Goal: Task Accomplishment & Management: Manage account settings

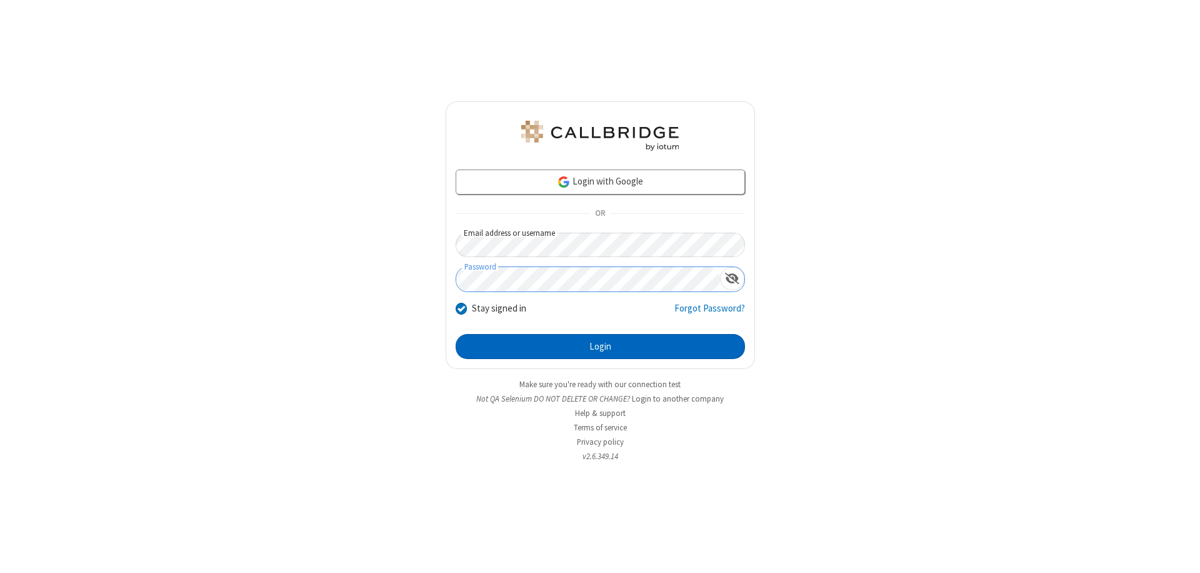
click at [600, 346] on button "Login" at bounding box center [600, 346] width 289 height 25
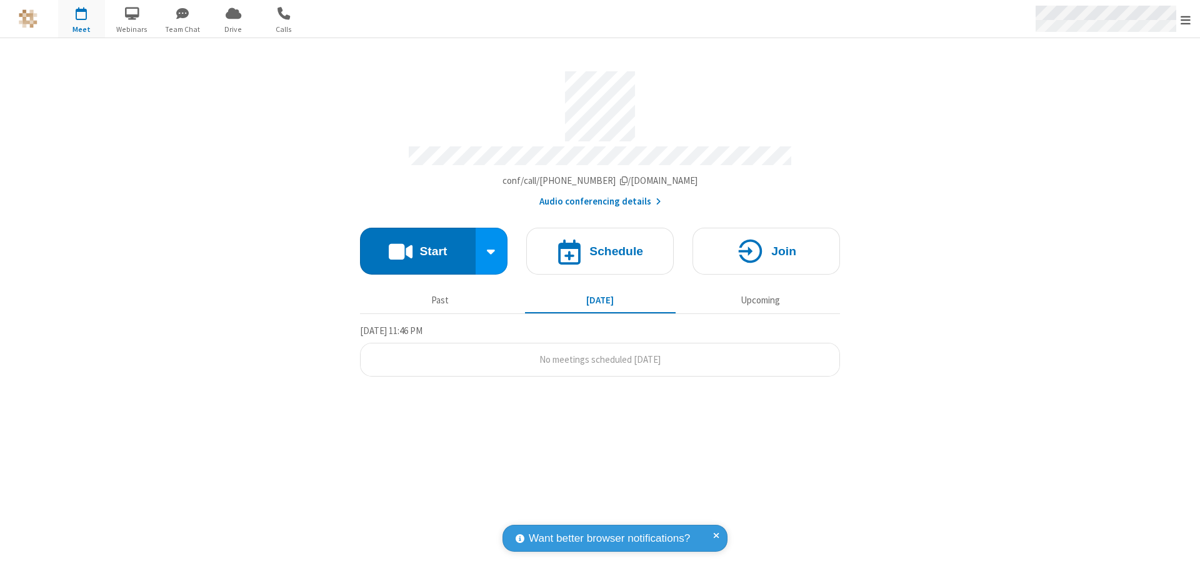
click at [1186, 19] on span "Open menu" at bounding box center [1186, 20] width 10 height 13
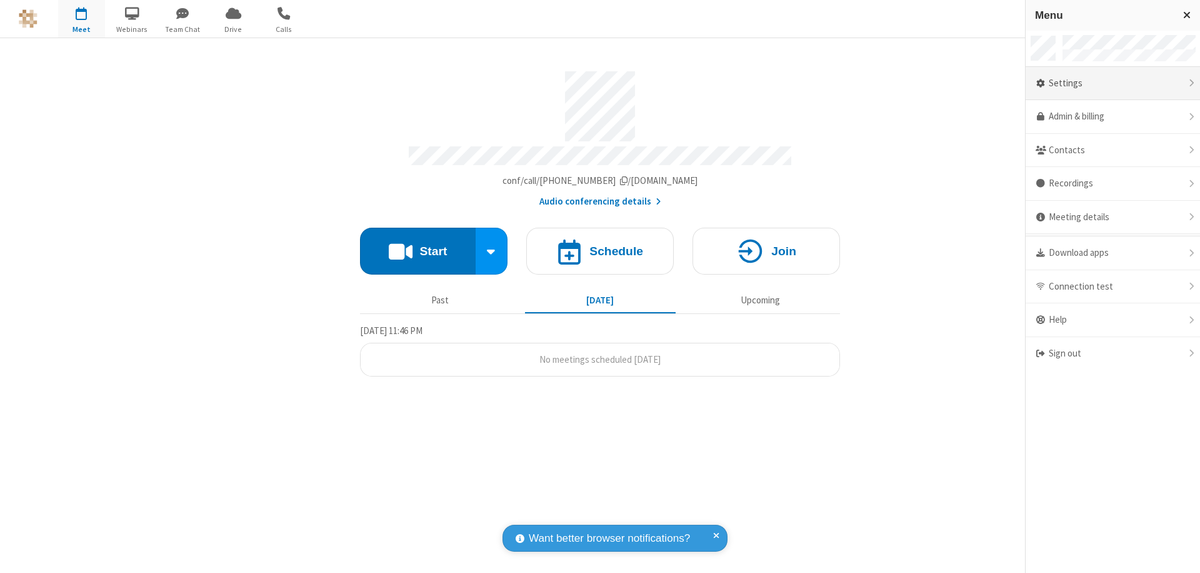
click at [1113, 83] on div "Settings" at bounding box center [1113, 84] width 174 height 34
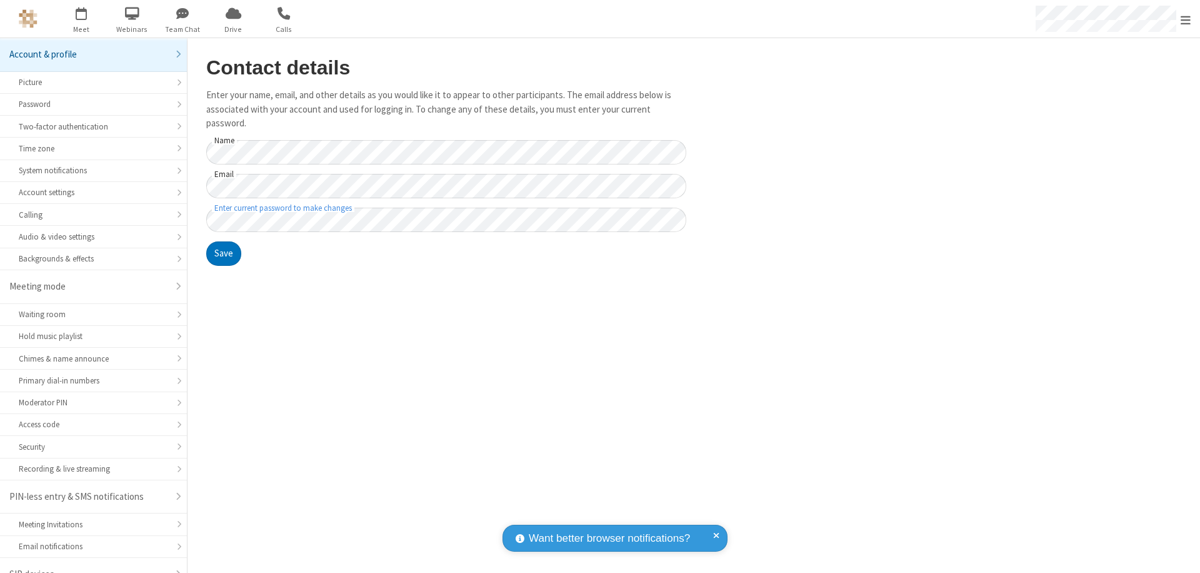
scroll to position [18, 0]
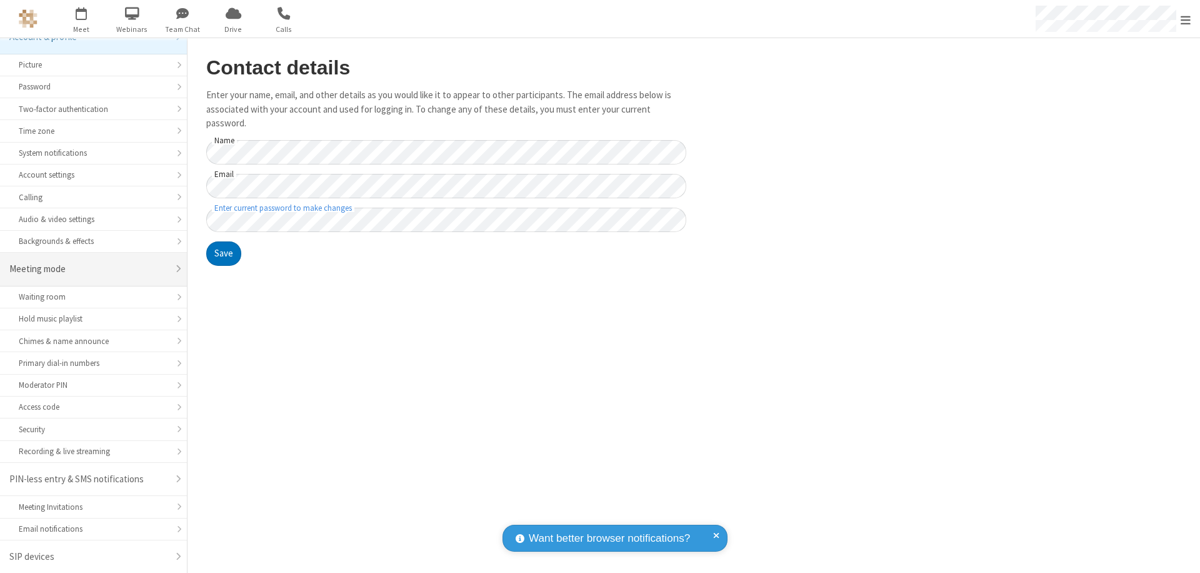
click at [89, 269] on div "Meeting mode" at bounding box center [88, 269] width 159 height 14
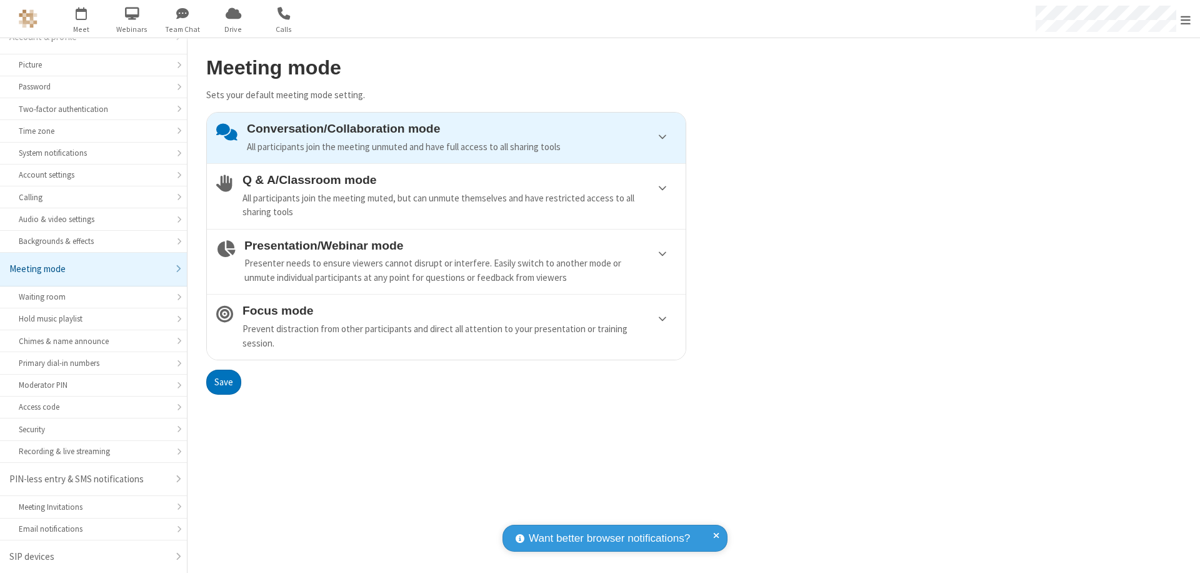
click at [446, 138] on div "Conversation/Collaboration mode All participants join the meeting unmuted and h…" at bounding box center [461, 138] width 429 height 32
click at [223, 381] on button "Save" at bounding box center [223, 381] width 35 height 25
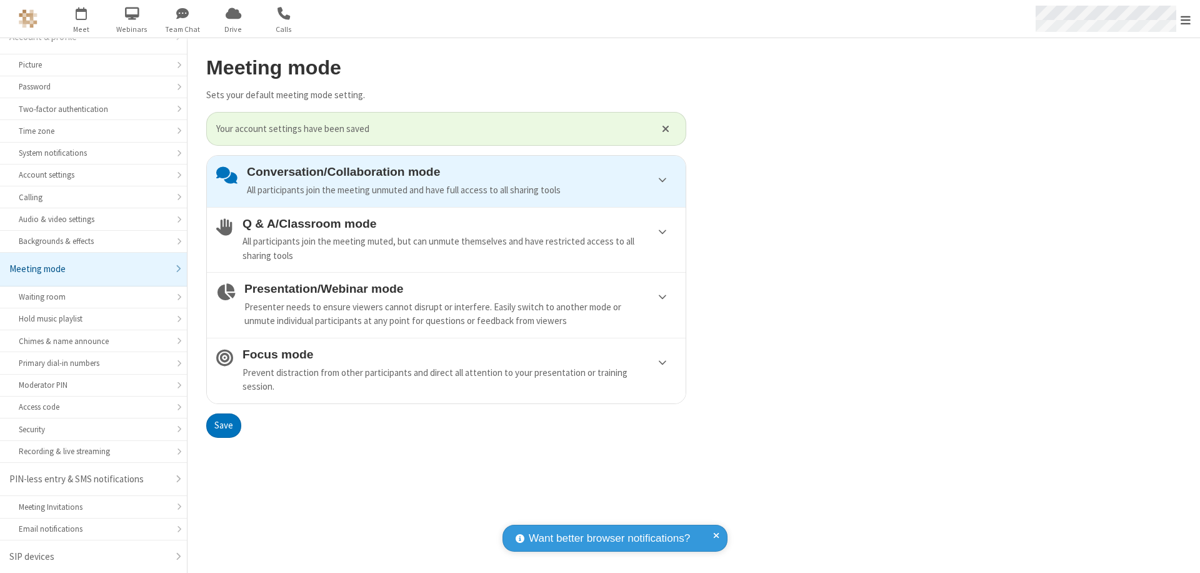
click at [1186, 19] on span "Open menu" at bounding box center [1186, 20] width 10 height 13
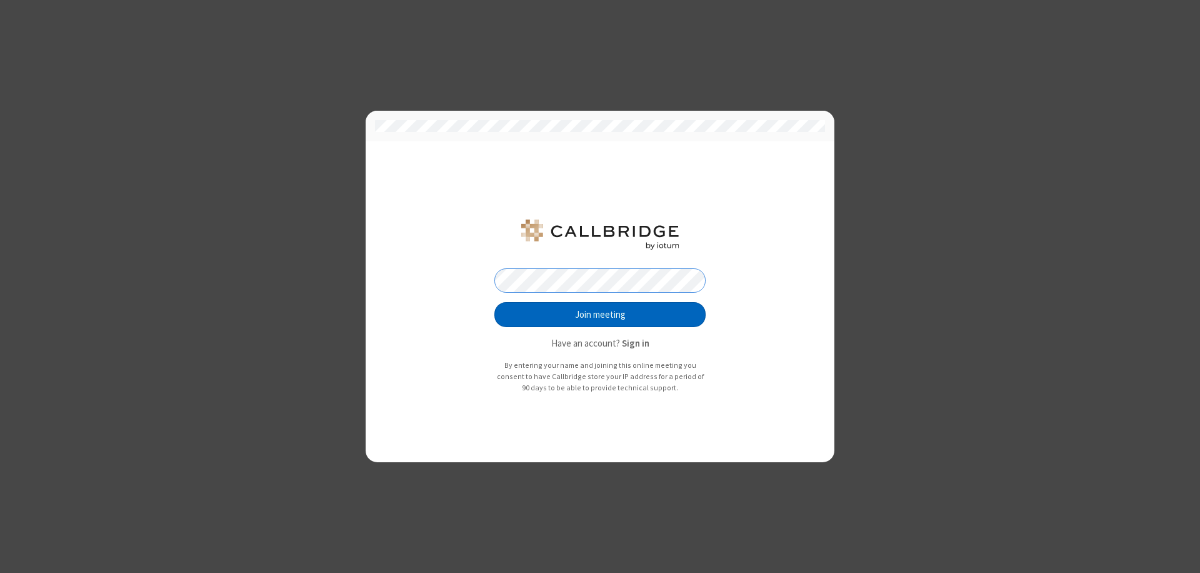
click at [600, 314] on button "Join meeting" at bounding box center [599, 314] width 211 height 25
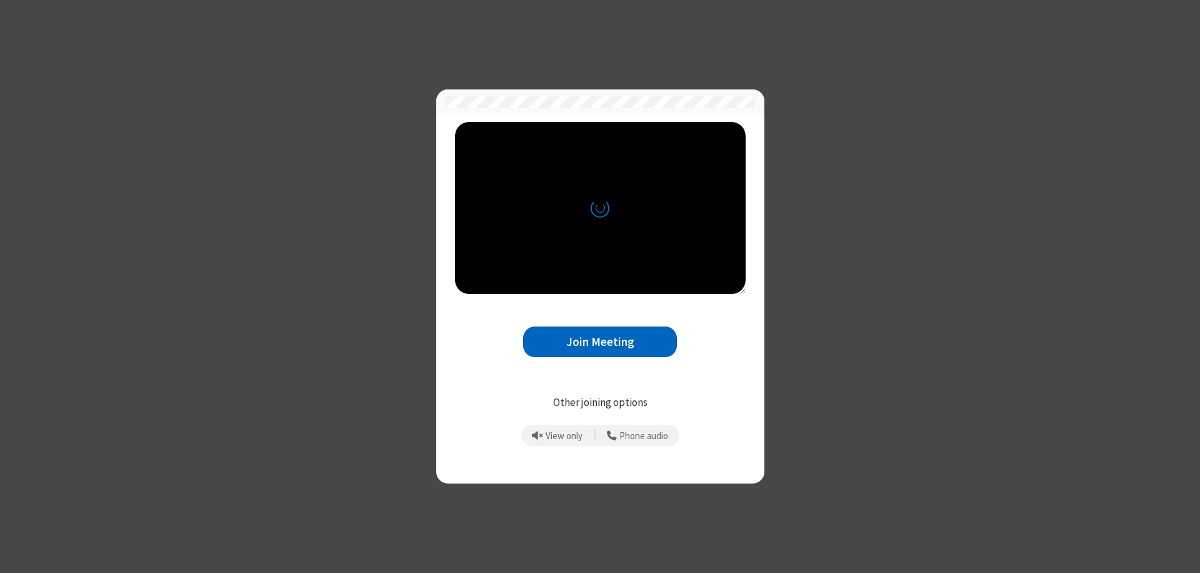
click at [600, 341] on button "Join Meeting" at bounding box center [600, 341] width 154 height 31
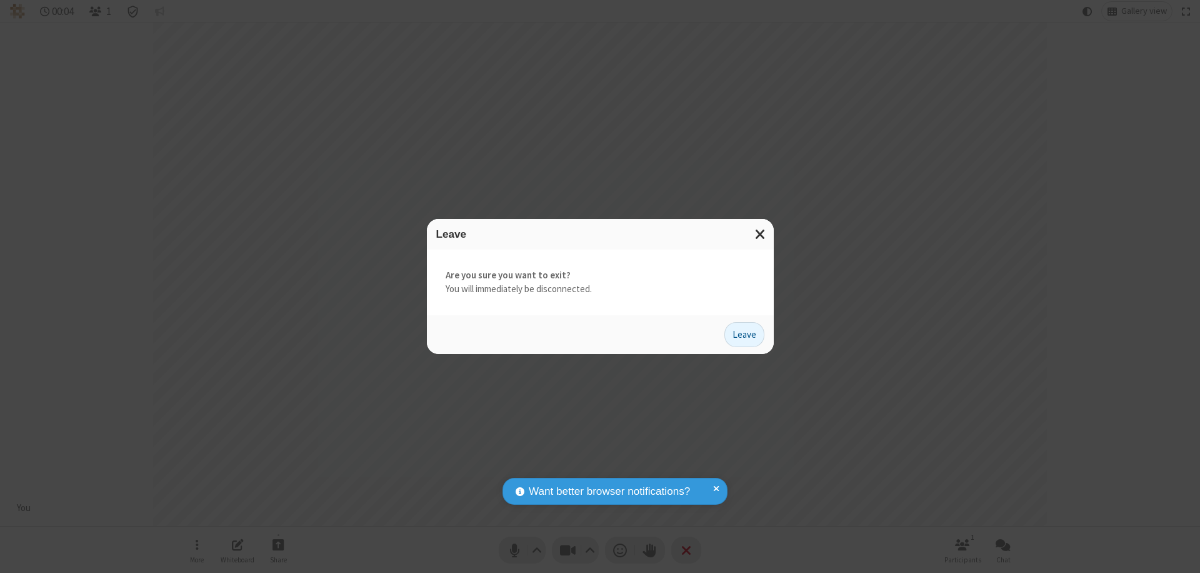
click at [744, 334] on button "Leave" at bounding box center [744, 334] width 40 height 25
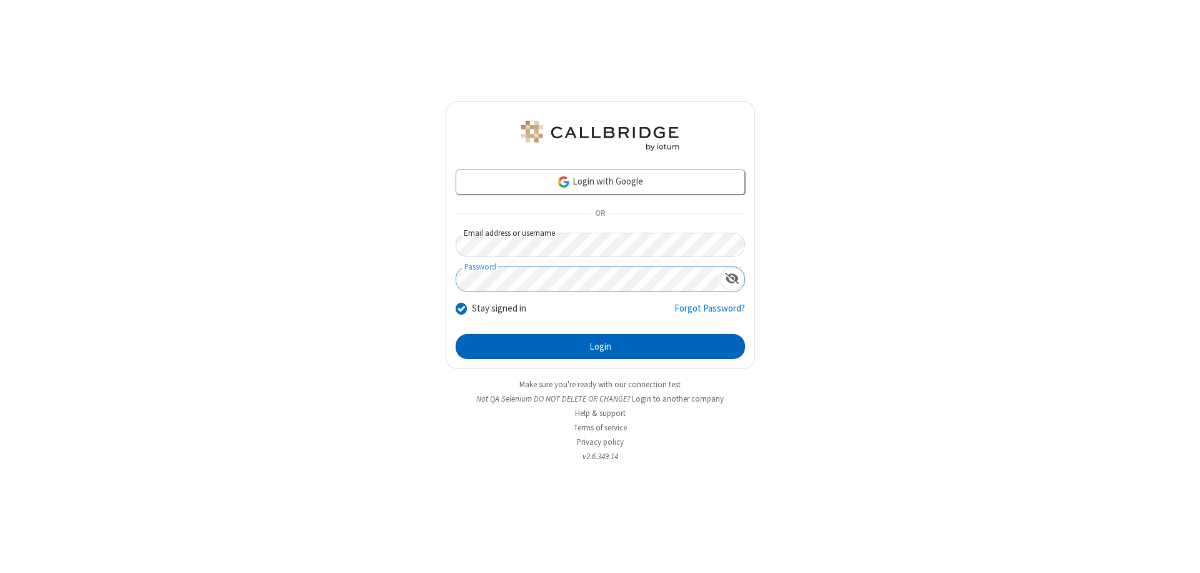
click at [600, 346] on button "Login" at bounding box center [600, 346] width 289 height 25
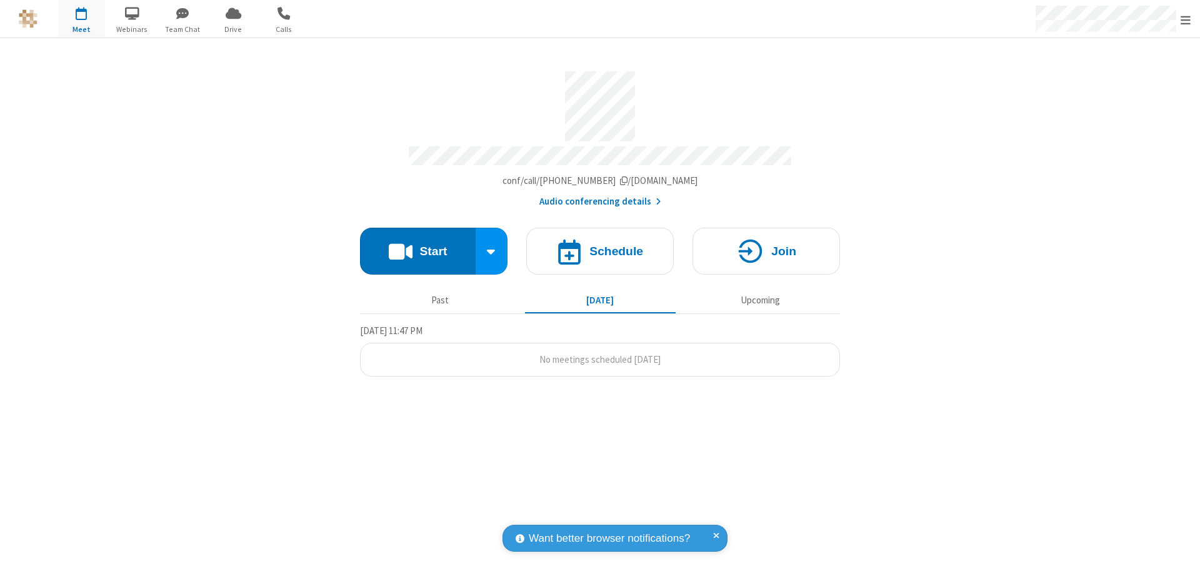
click at [1186, 19] on span "Open menu" at bounding box center [1186, 20] width 10 height 13
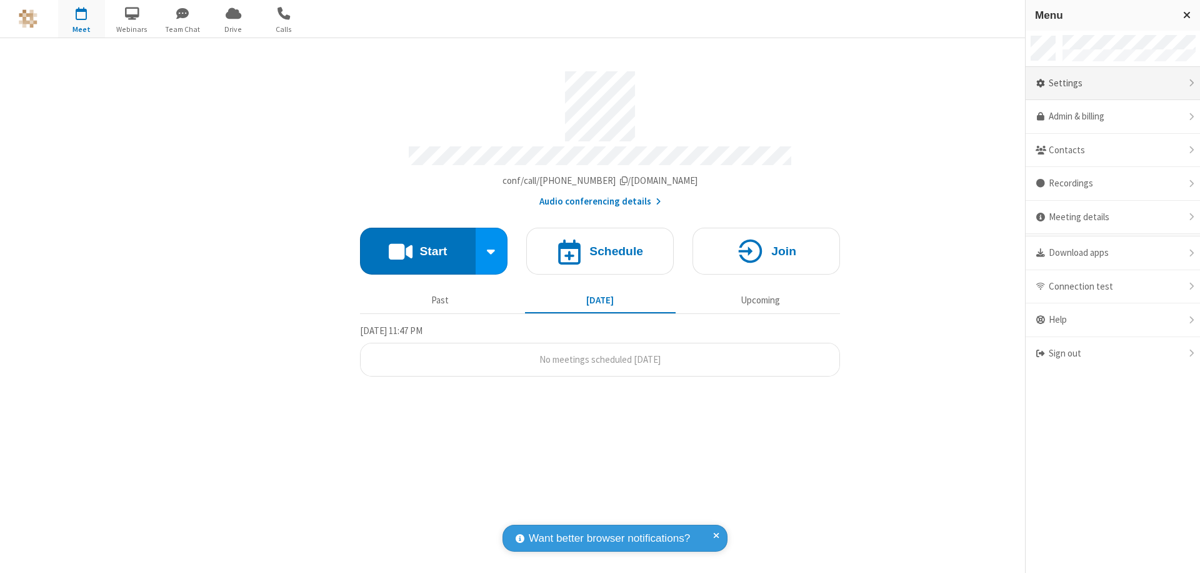
click at [1113, 83] on div "Settings" at bounding box center [1113, 84] width 174 height 34
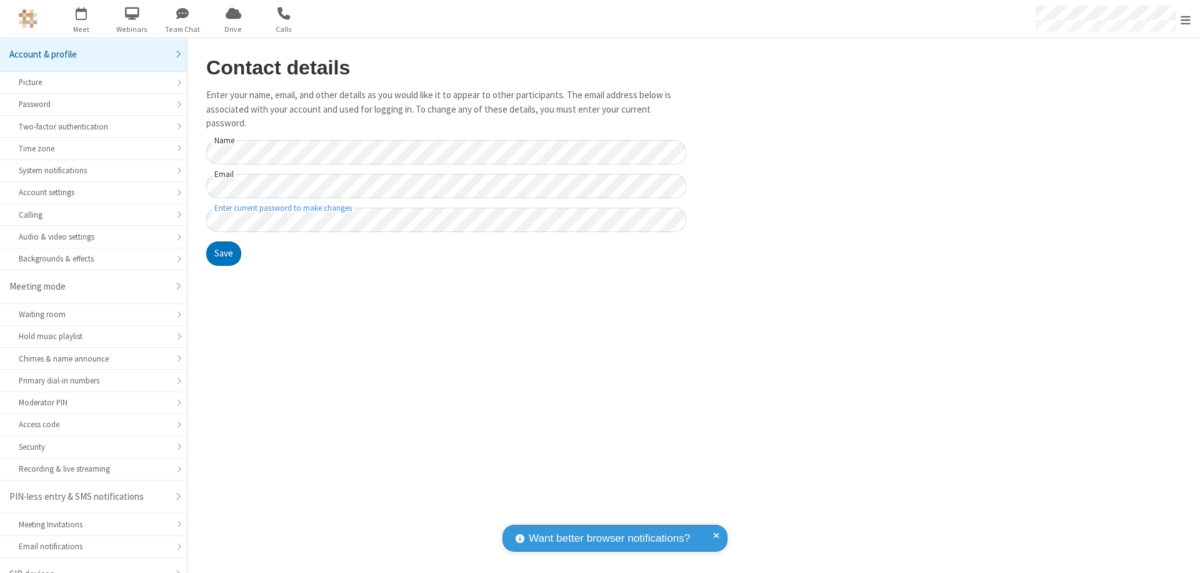
scroll to position [18, 0]
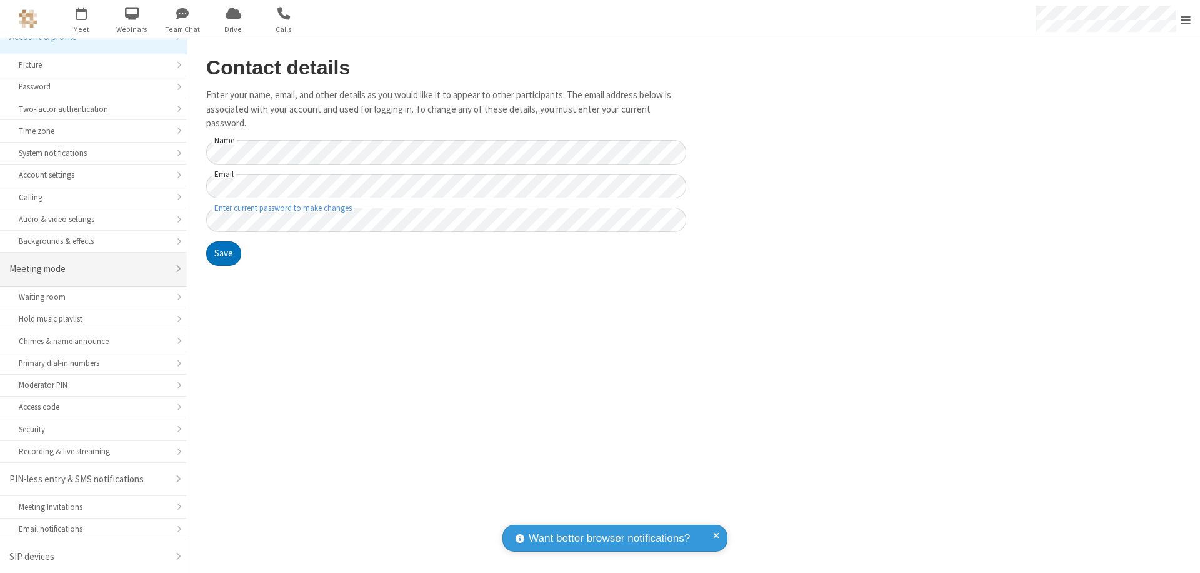
click at [89, 269] on div "Meeting mode" at bounding box center [88, 269] width 159 height 14
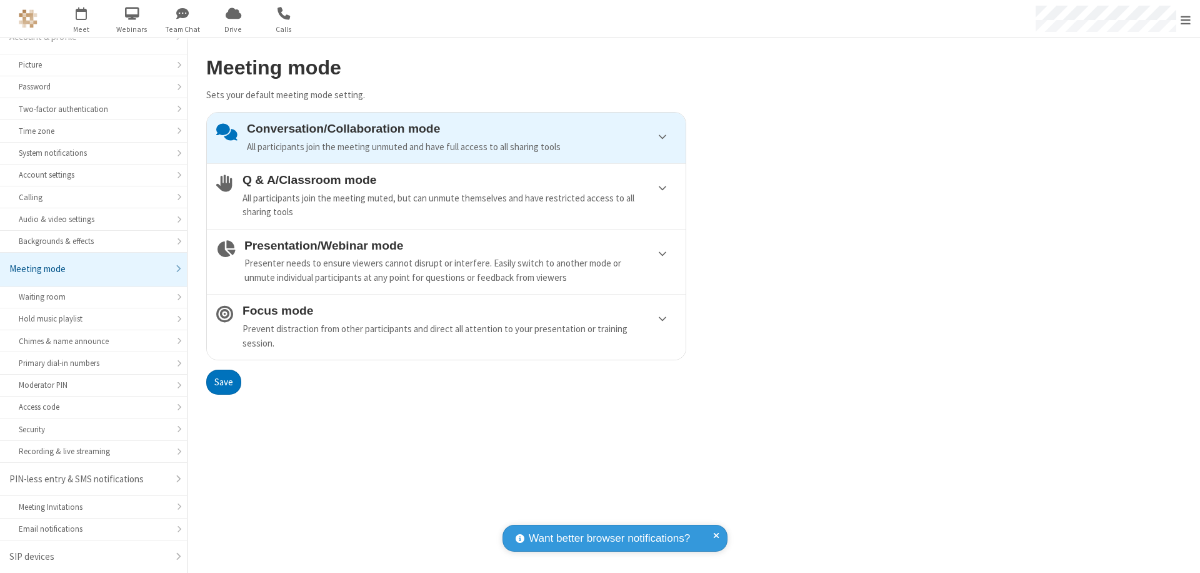
click at [446, 138] on div "Conversation/Collaboration mode All participants join the meeting unmuted and h…" at bounding box center [461, 138] width 429 height 32
click at [223, 381] on button "Save" at bounding box center [223, 381] width 35 height 25
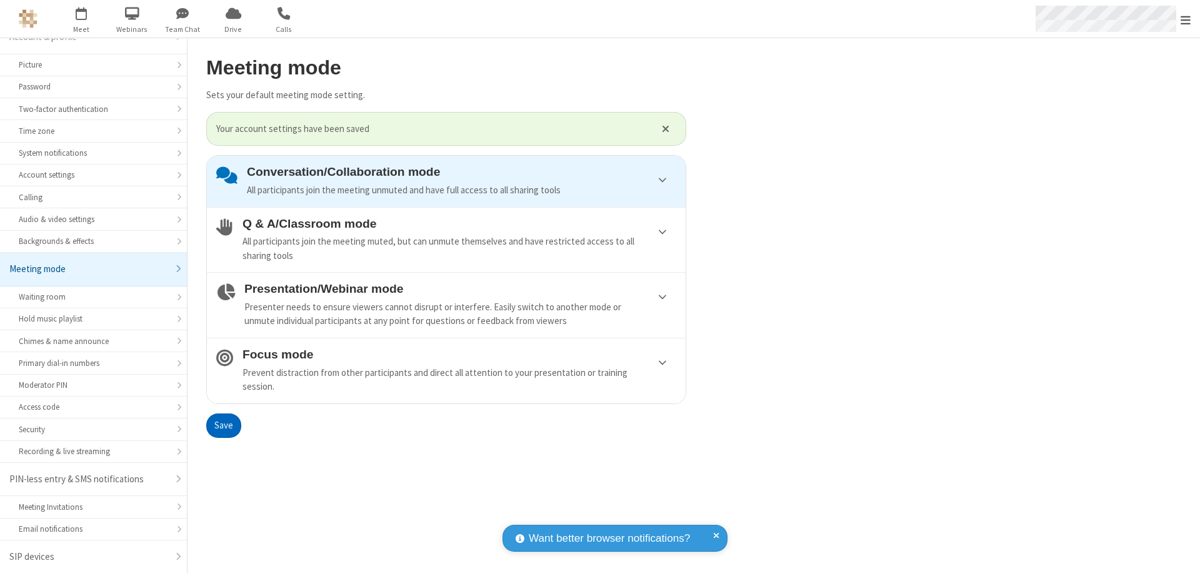
click at [1186, 19] on span "Open menu" at bounding box center [1186, 20] width 10 height 13
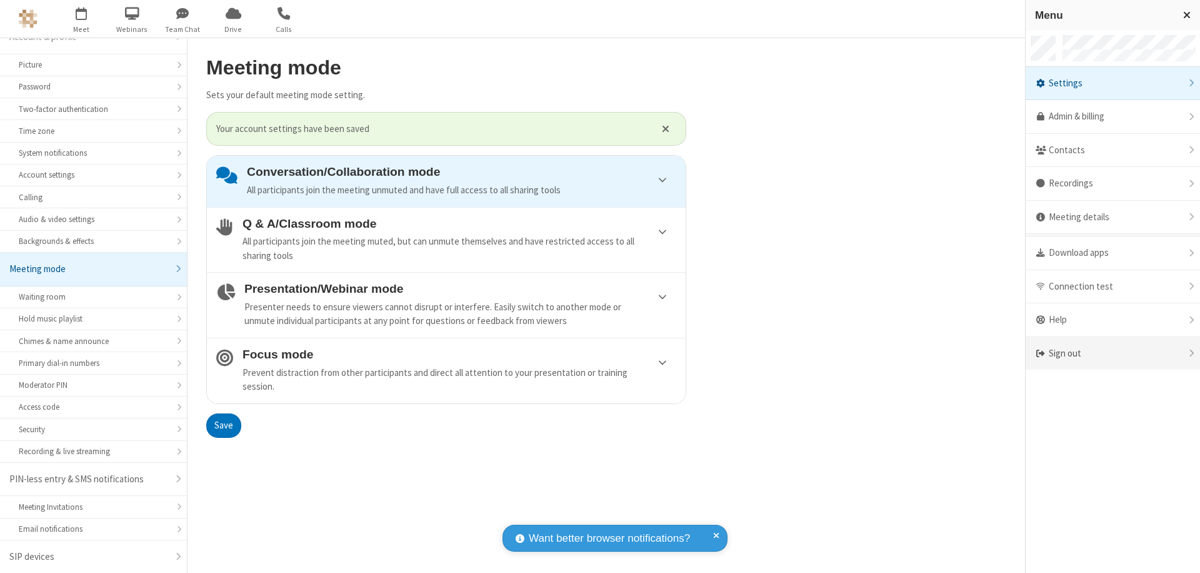
click at [1113, 353] on div "Sign out" at bounding box center [1113, 353] width 174 height 33
